Goal: Information Seeking & Learning: Learn about a topic

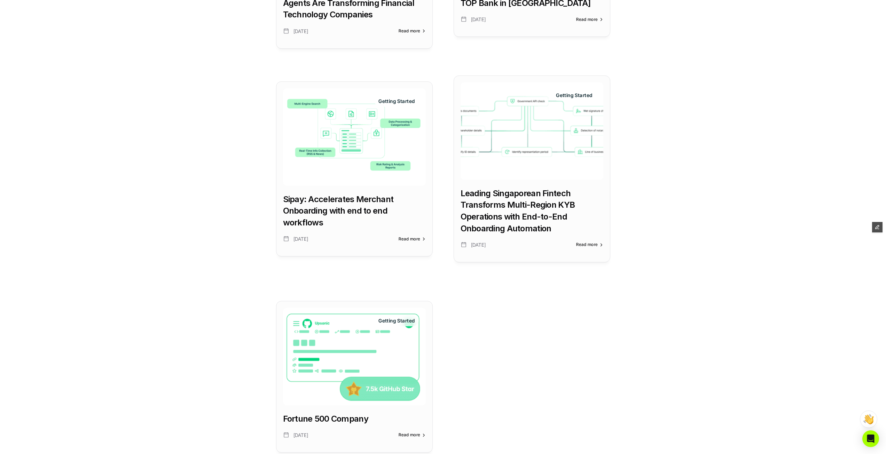
scroll to position [511, 0]
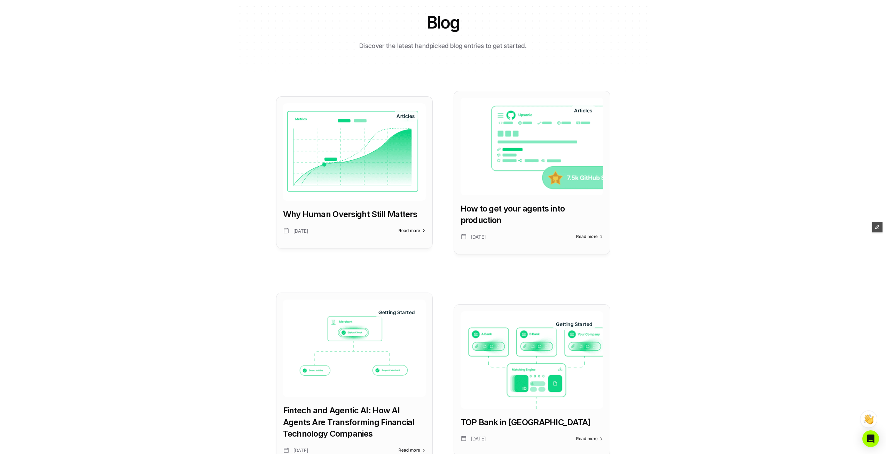
scroll to position [93, 0]
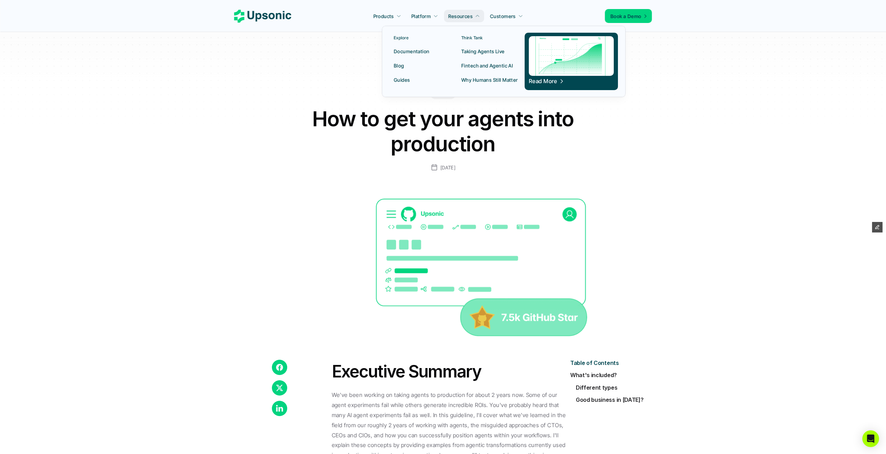
click at [399, 68] on p "Blog" at bounding box center [399, 65] width 10 height 7
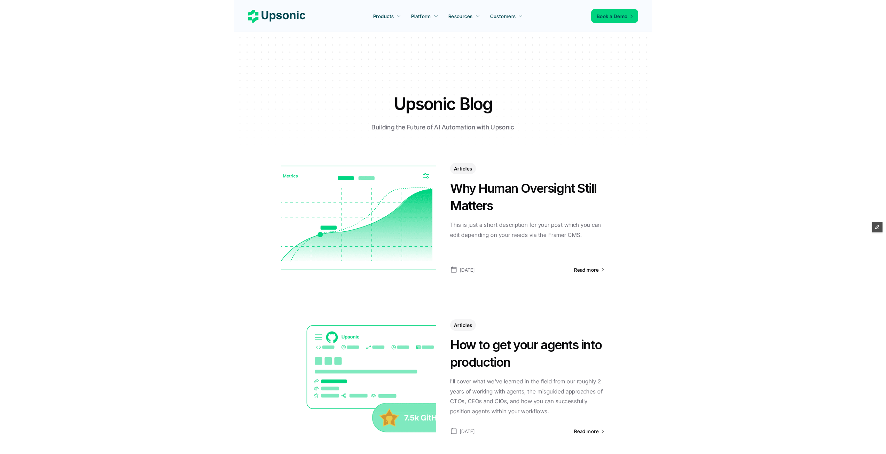
click at [395, 203] on img at bounding box center [358, 218] width 155 height 125
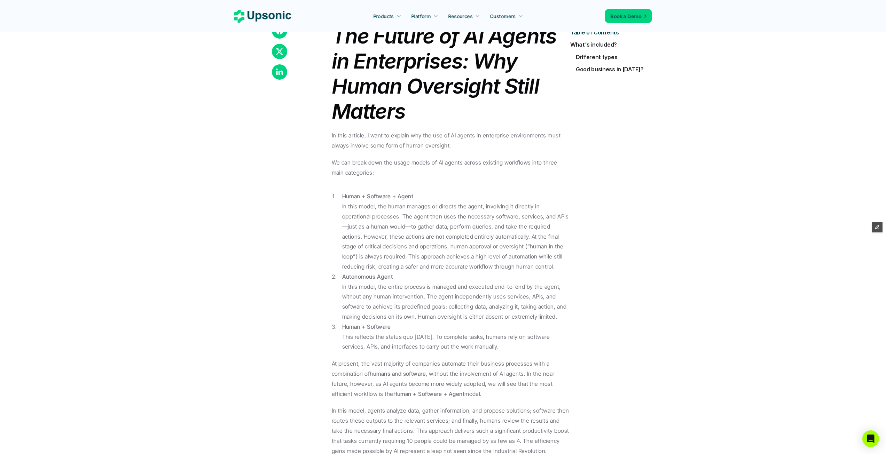
scroll to position [325, 0]
